Goal: Navigation & Orientation: Find specific page/section

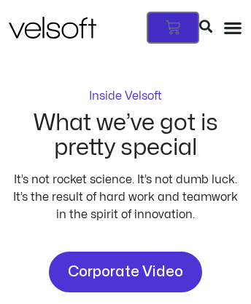
click at [180, 20] on icon at bounding box center [172, 27] width 15 height 15
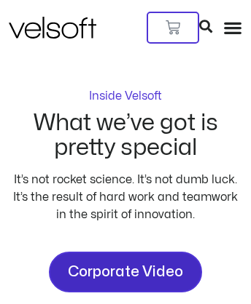
click at [76, 261] on span "Corporate Video" at bounding box center [125, 272] width 115 height 23
